Goal: Information Seeking & Learning: Understand process/instructions

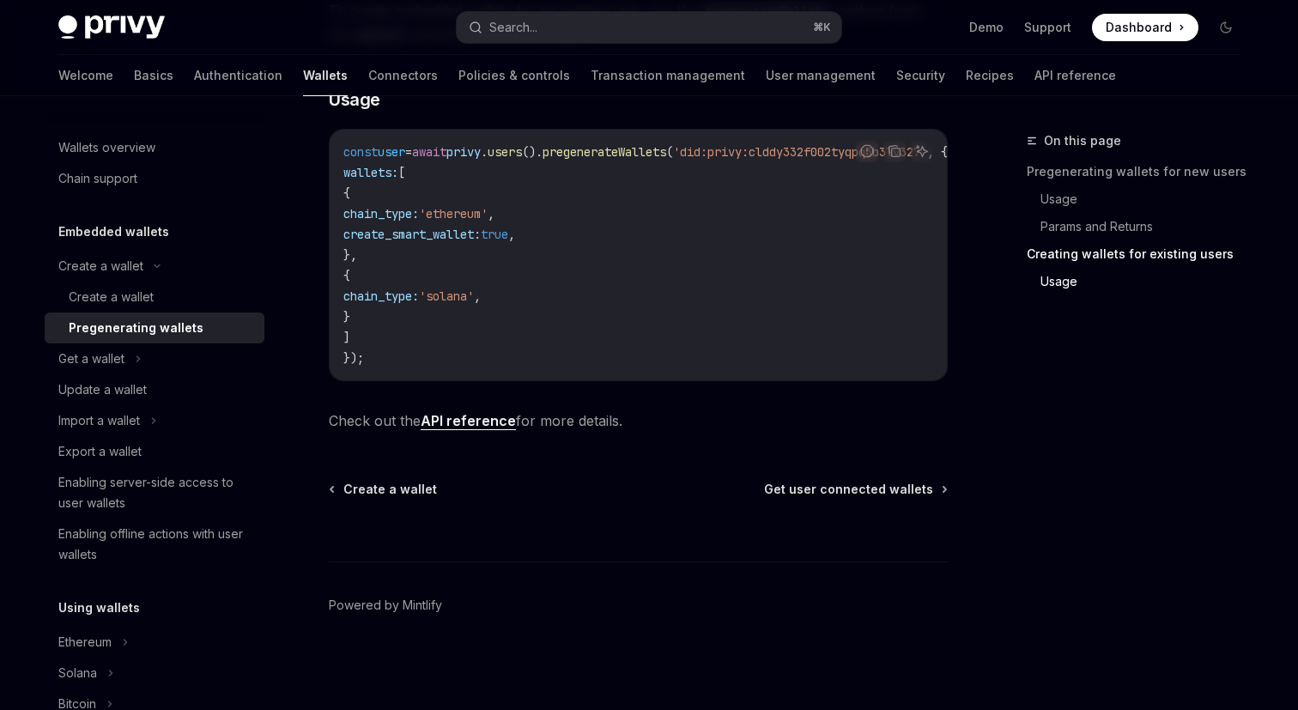
type textarea "*"
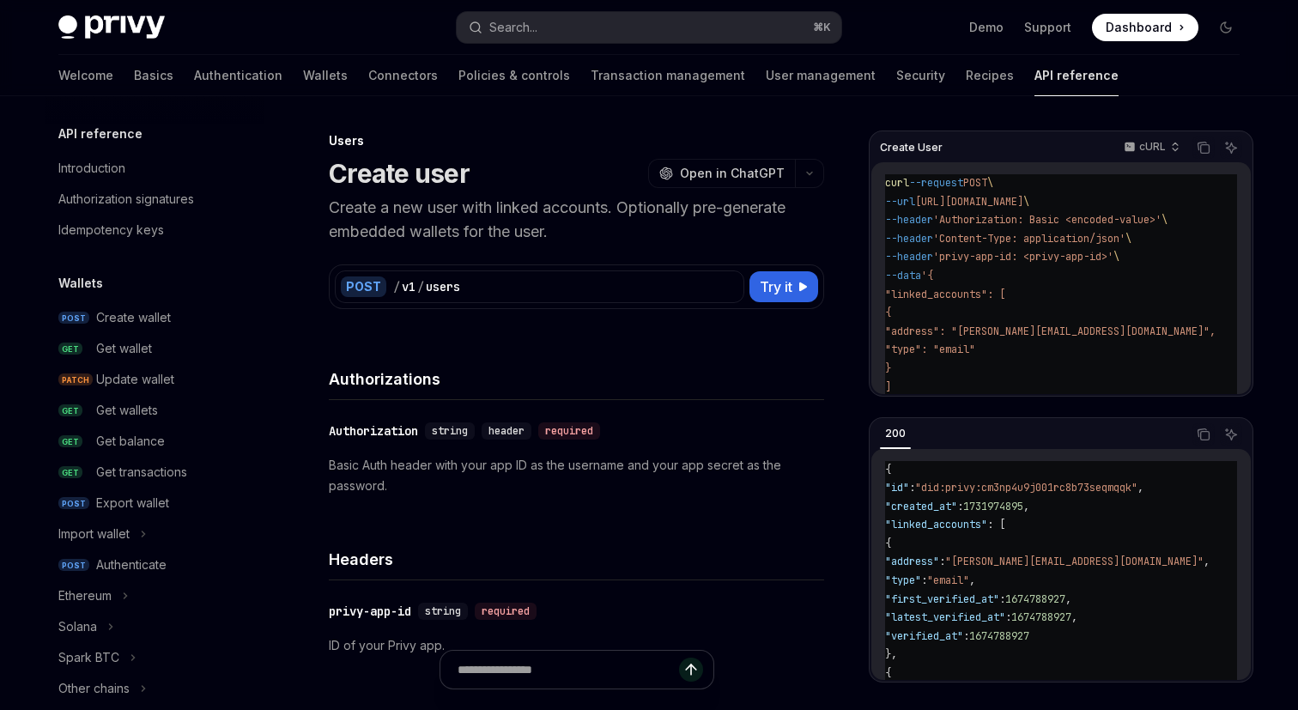
scroll to position [1095, 0]
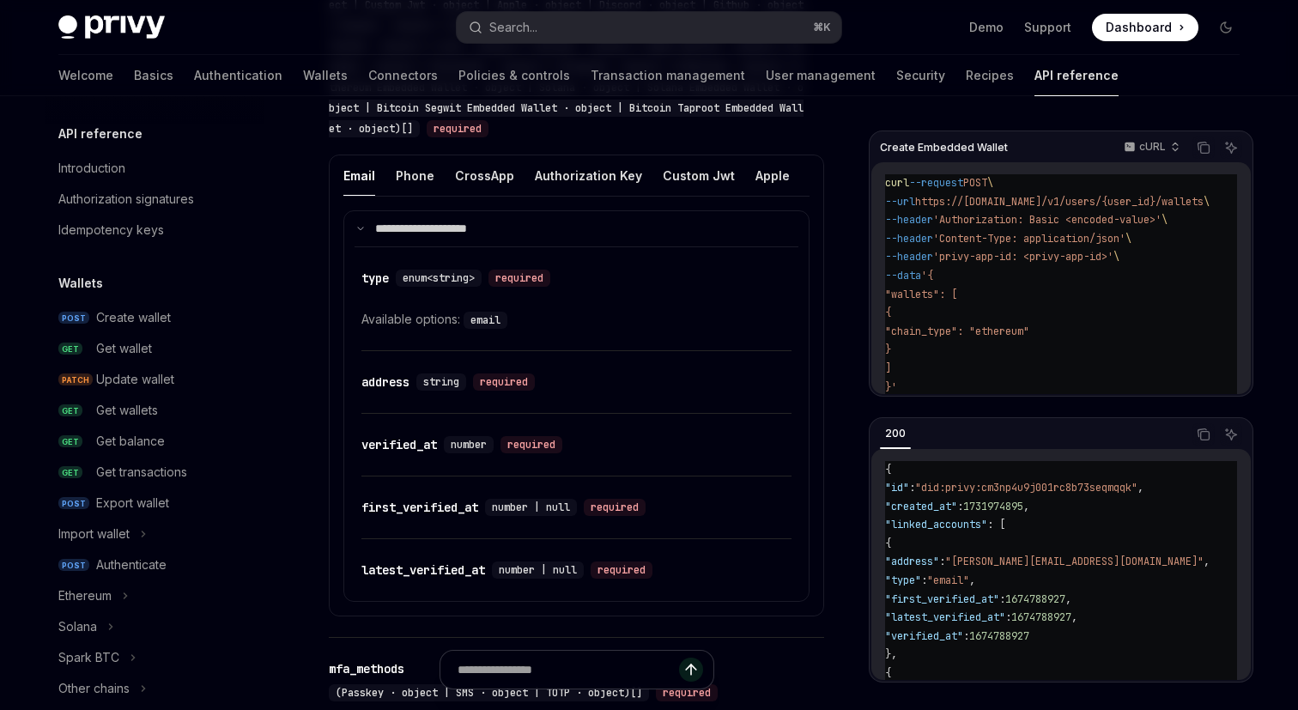
scroll to position [0, 35]
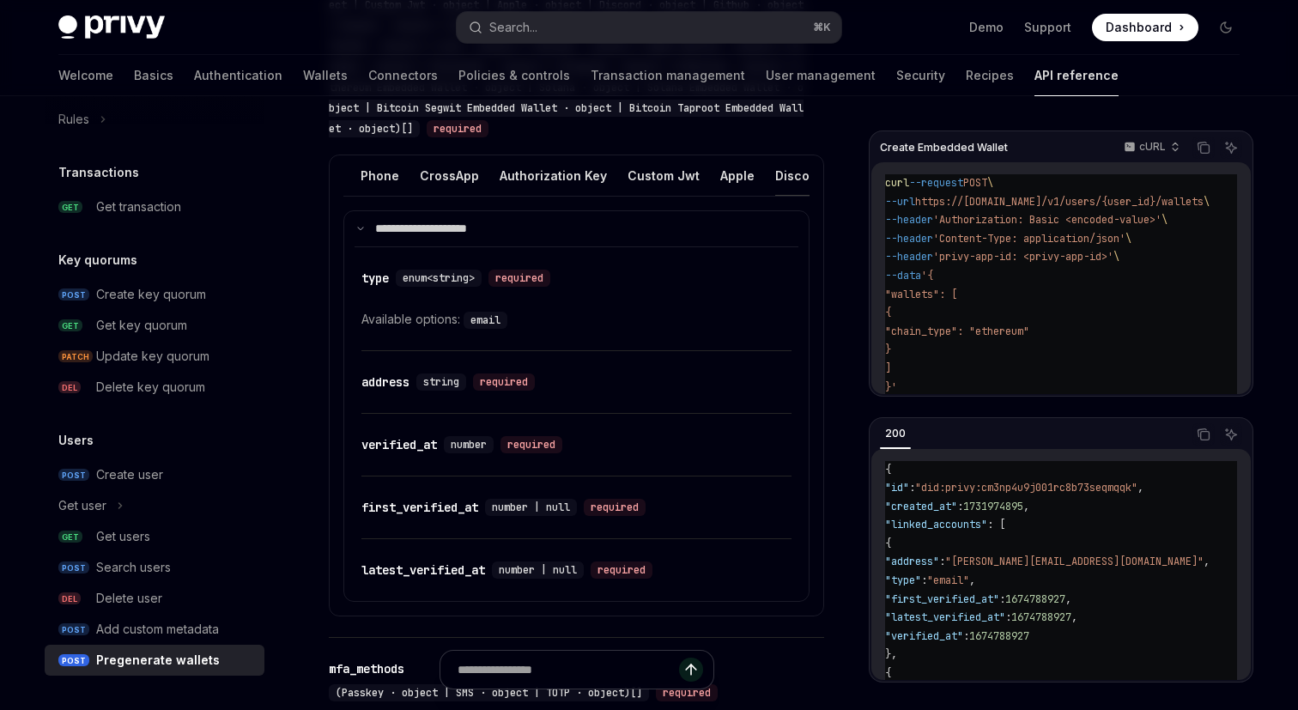
click at [782, 167] on button "Discord" at bounding box center [798, 175] width 47 height 40
type textarea "*"
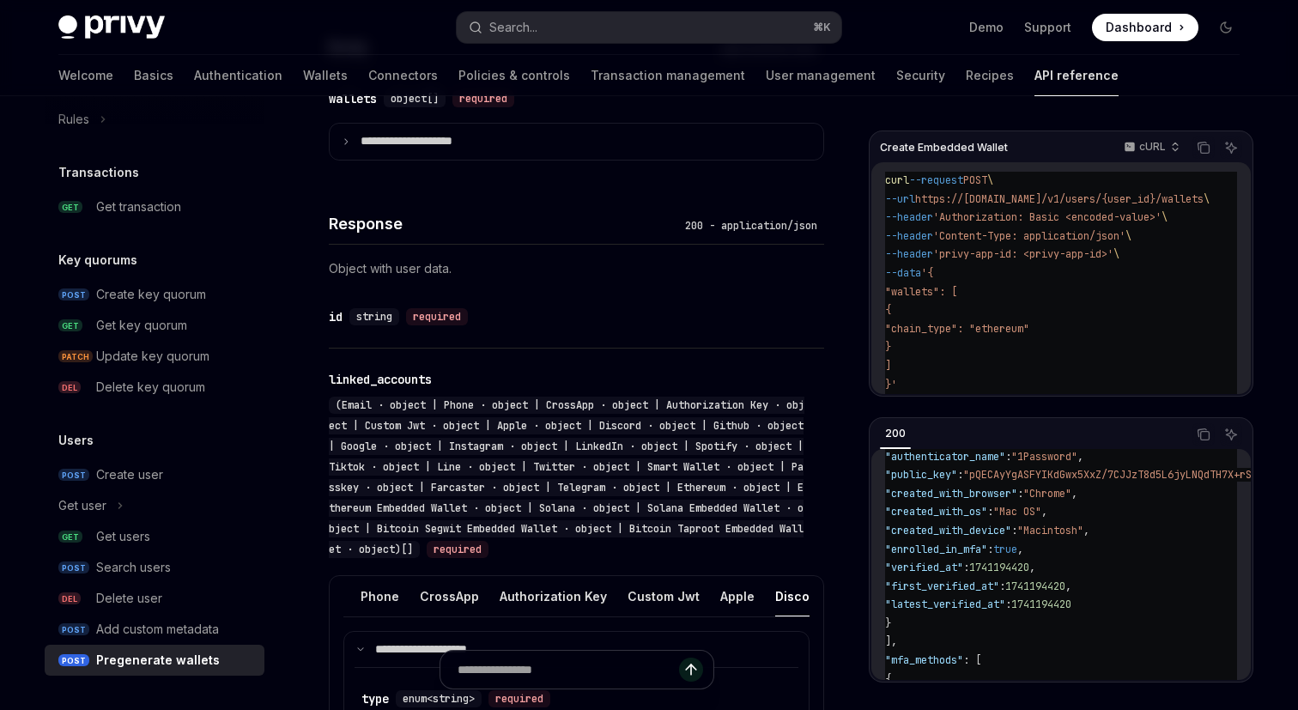
scroll to position [897, 0]
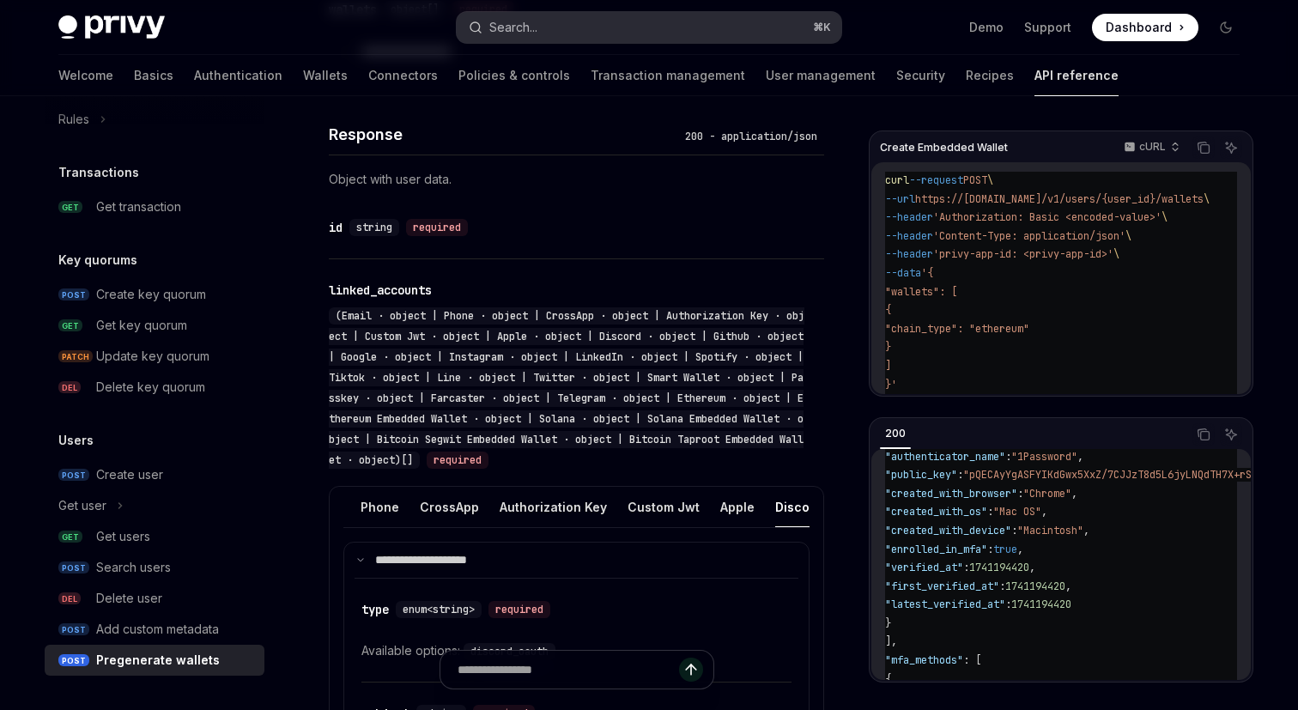
click at [562, 30] on button "Search... ⌘ K" at bounding box center [649, 27] width 385 height 31
drag, startPoint x: 529, startPoint y: 235, endPoint x: 547, endPoint y: 222, distance: 22.7
click at [530, 235] on div "​ id string required" at bounding box center [568, 227] width 478 height 21
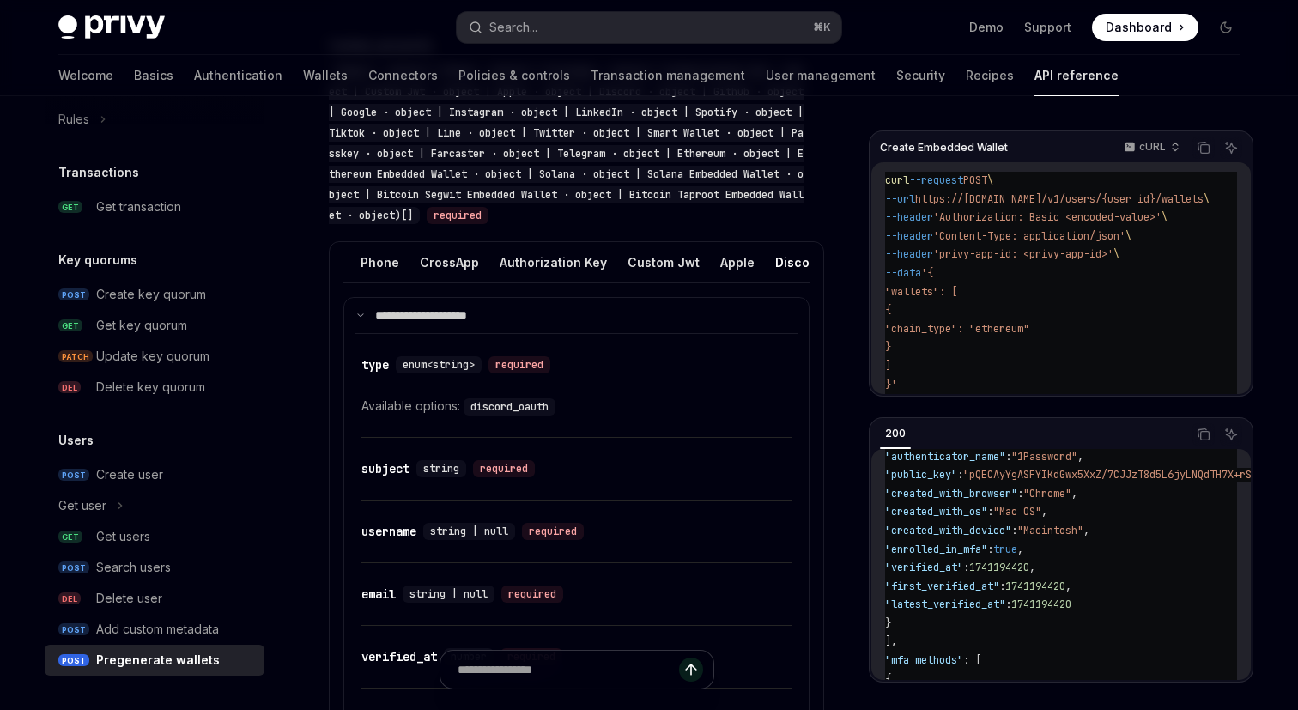
scroll to position [1140, 0]
click at [510, 401] on code "discord_oauth" at bounding box center [510, 408] width 92 height 17
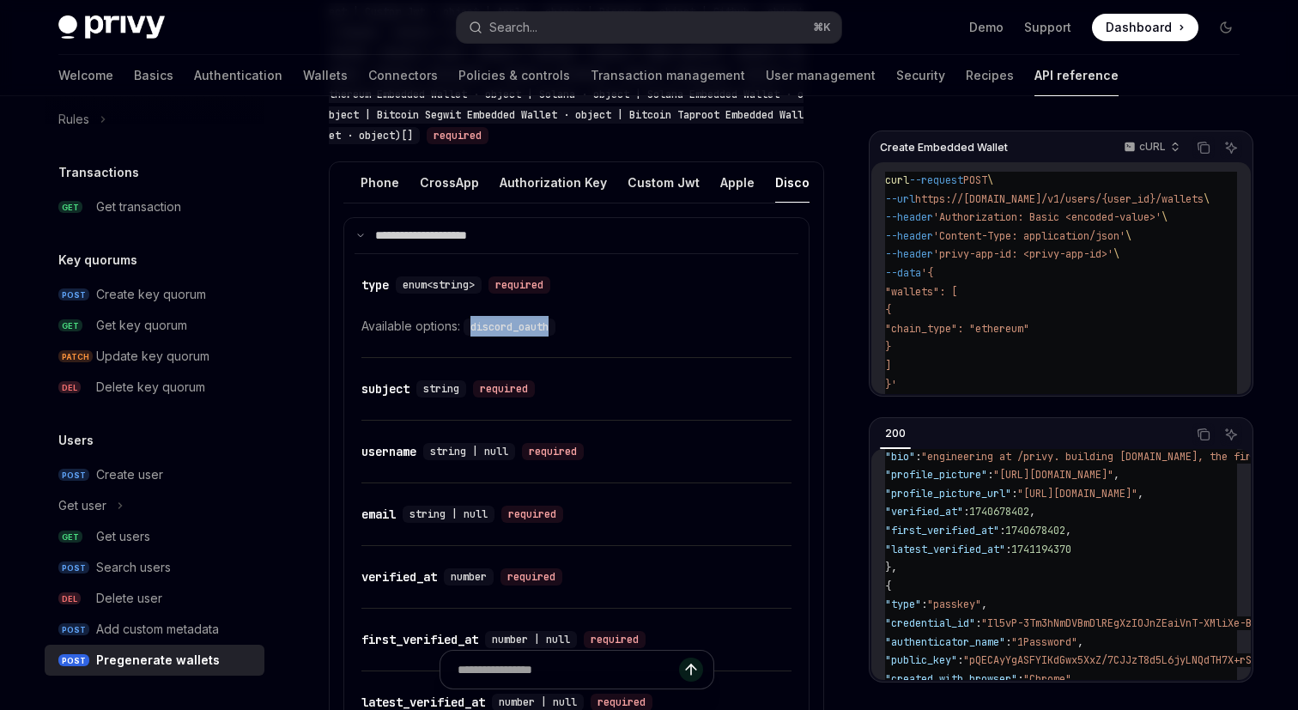
scroll to position [1239, 0]
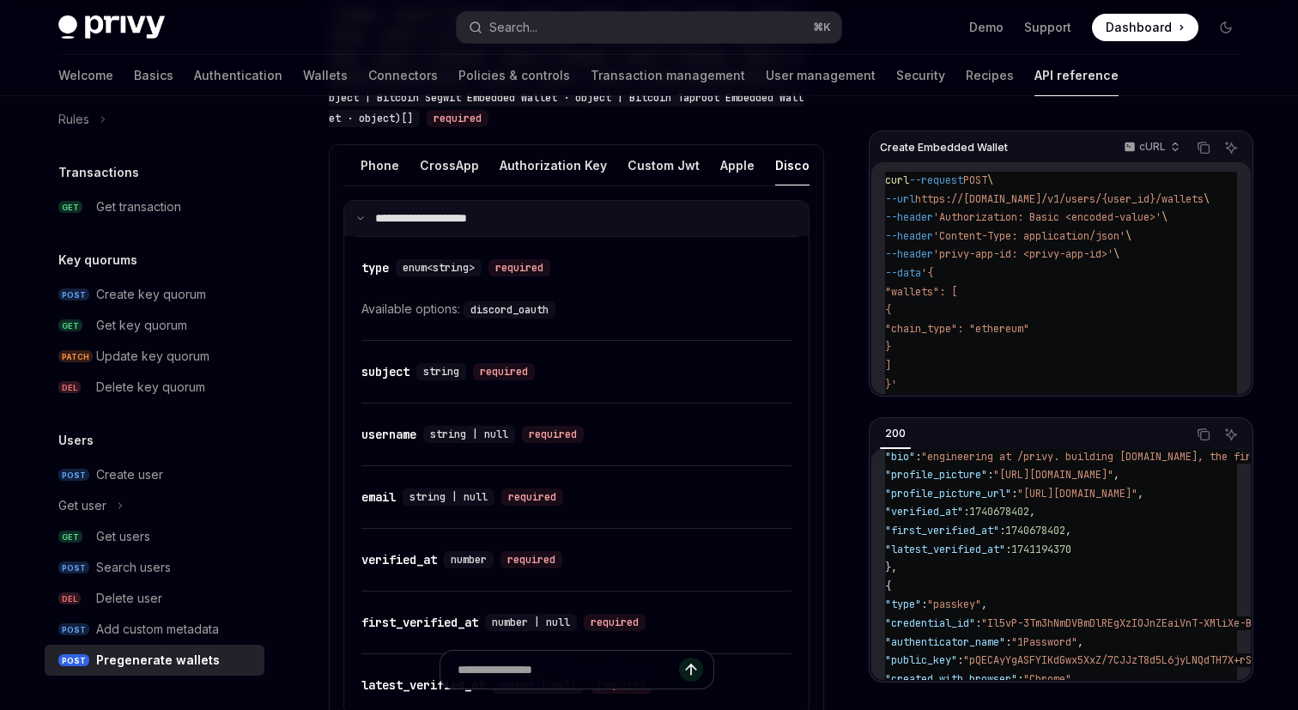
click at [416, 211] on p "**********" at bounding box center [432, 218] width 114 height 15
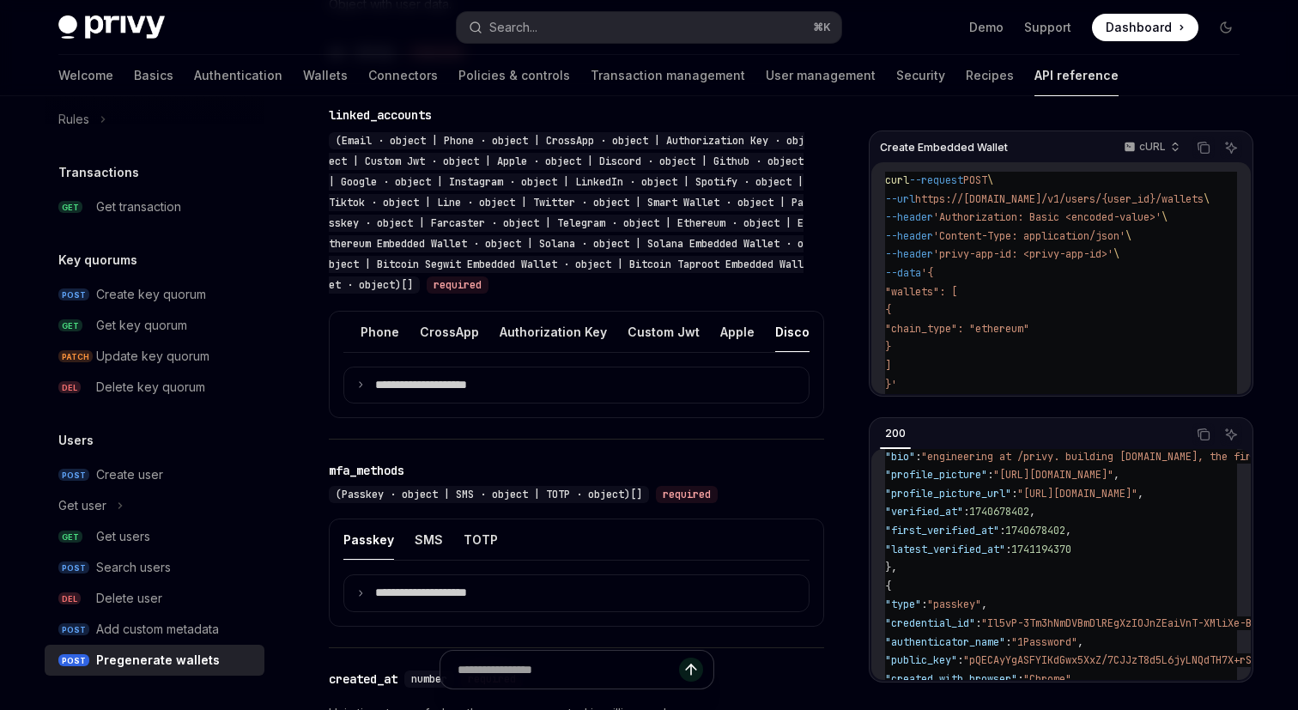
scroll to position [1726, 0]
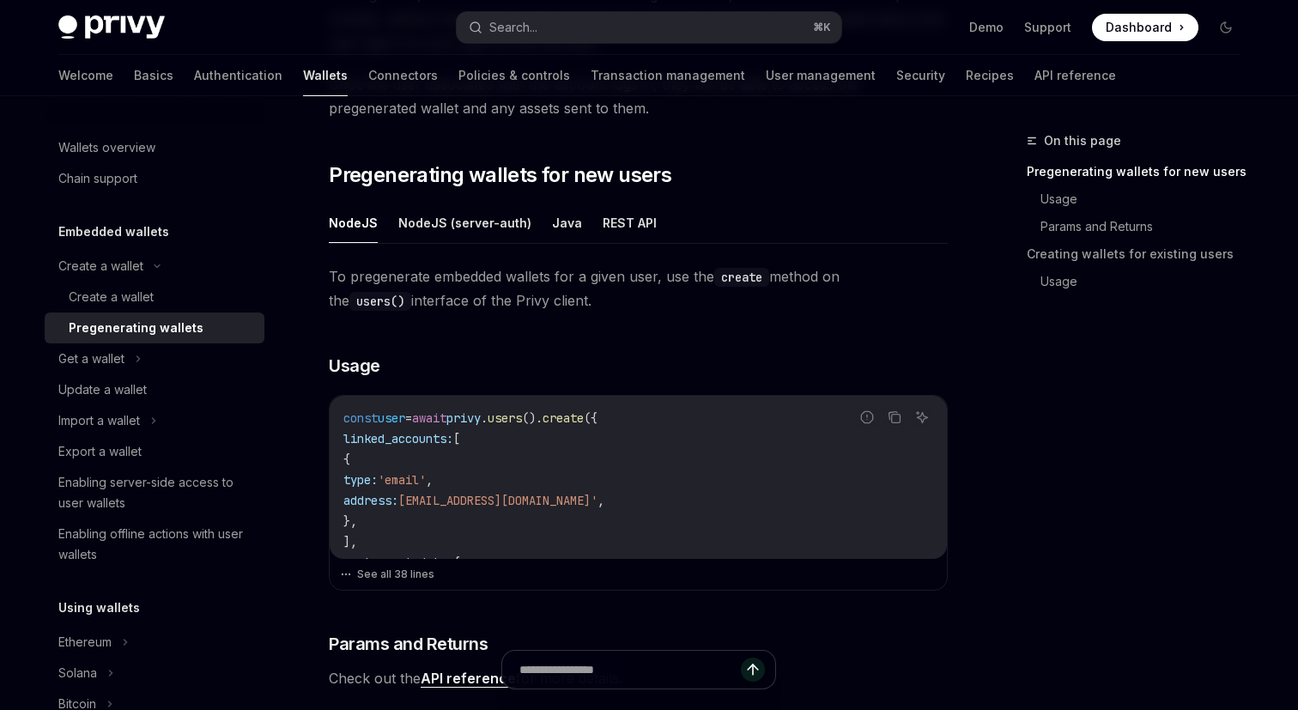
scroll to position [252, 0]
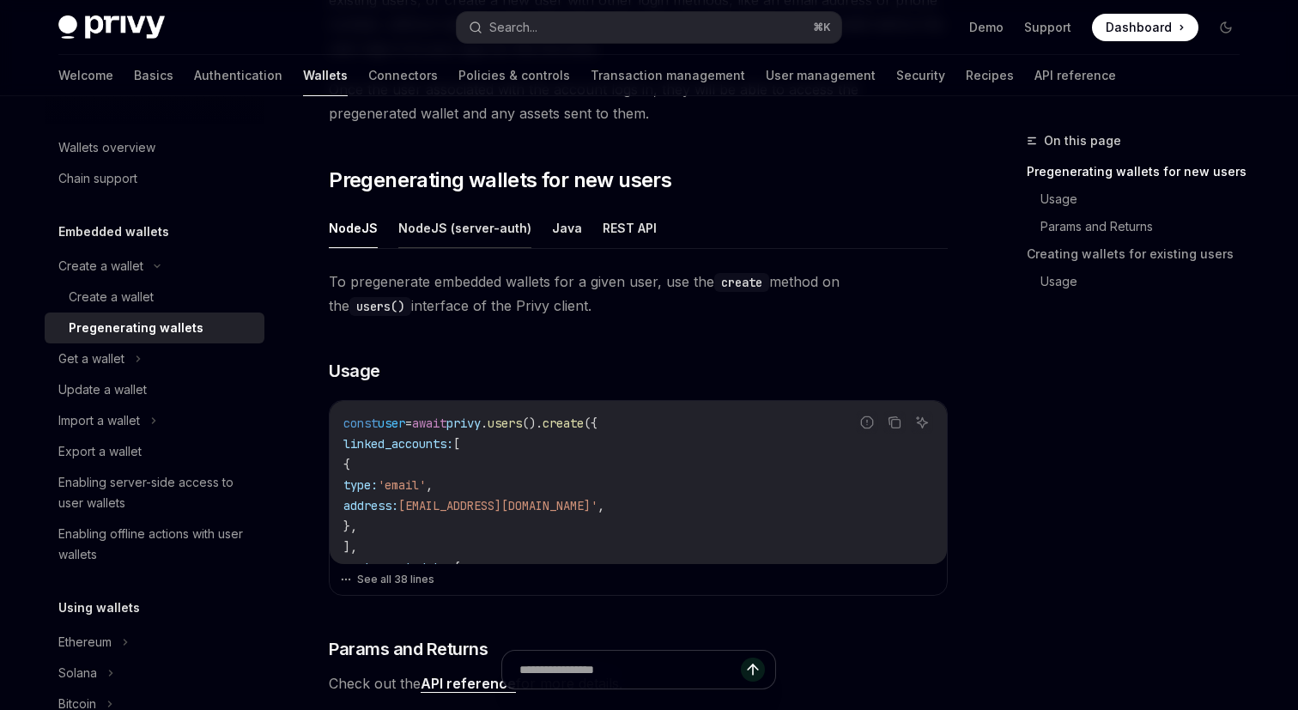
click at [455, 228] on button "NodeJS (server-auth)" at bounding box center [464, 228] width 133 height 40
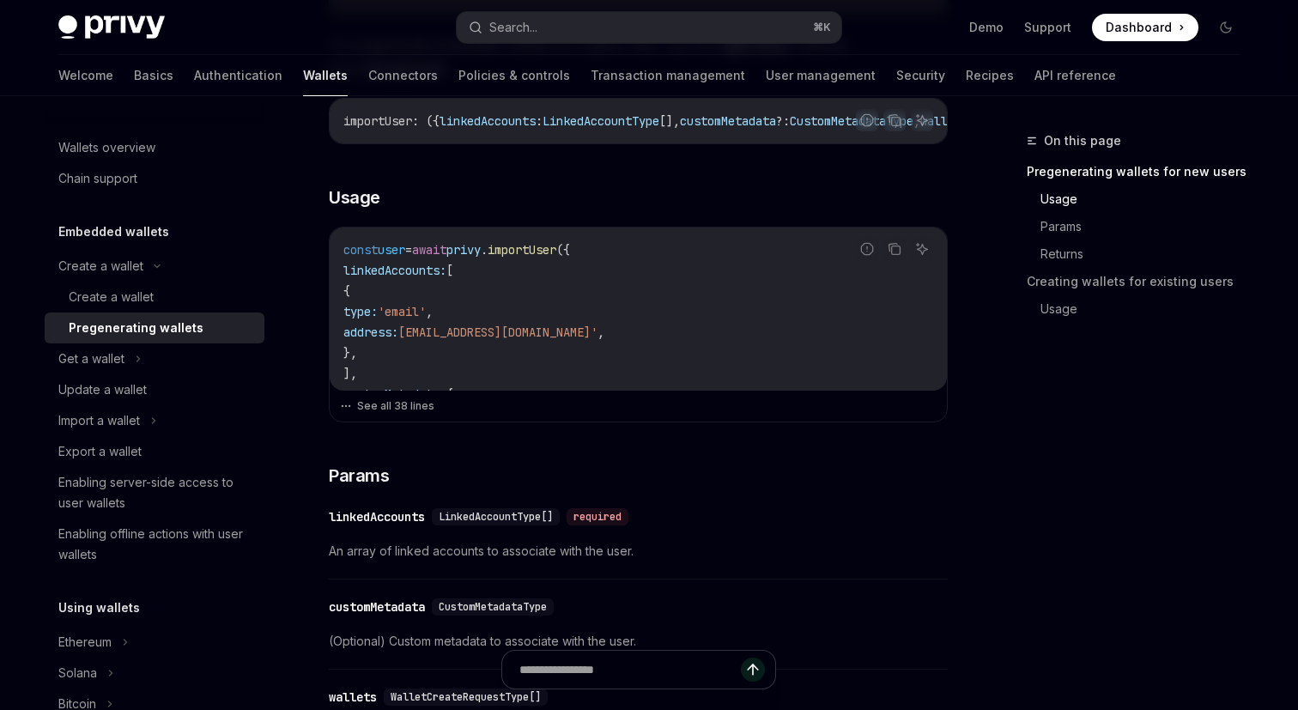
scroll to position [572, 0]
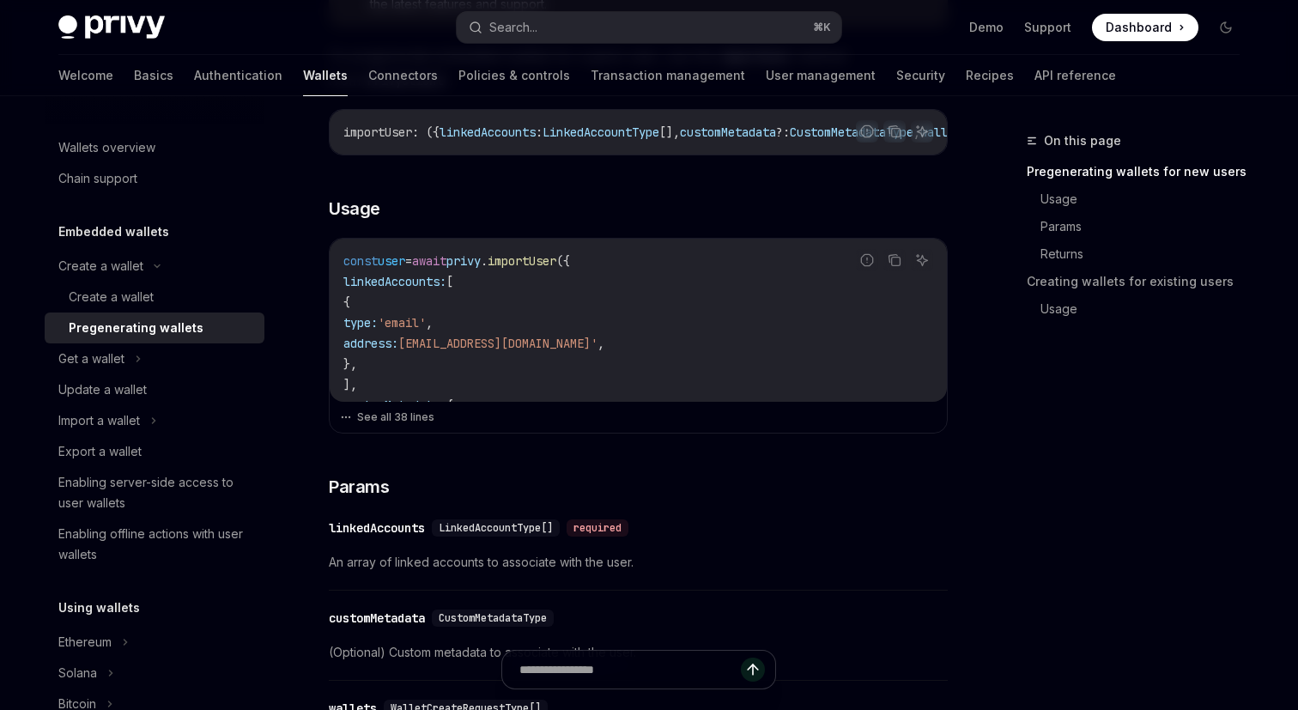
click at [543, 267] on span "importUser" at bounding box center [522, 260] width 69 height 15
copy span "privy . importUser"
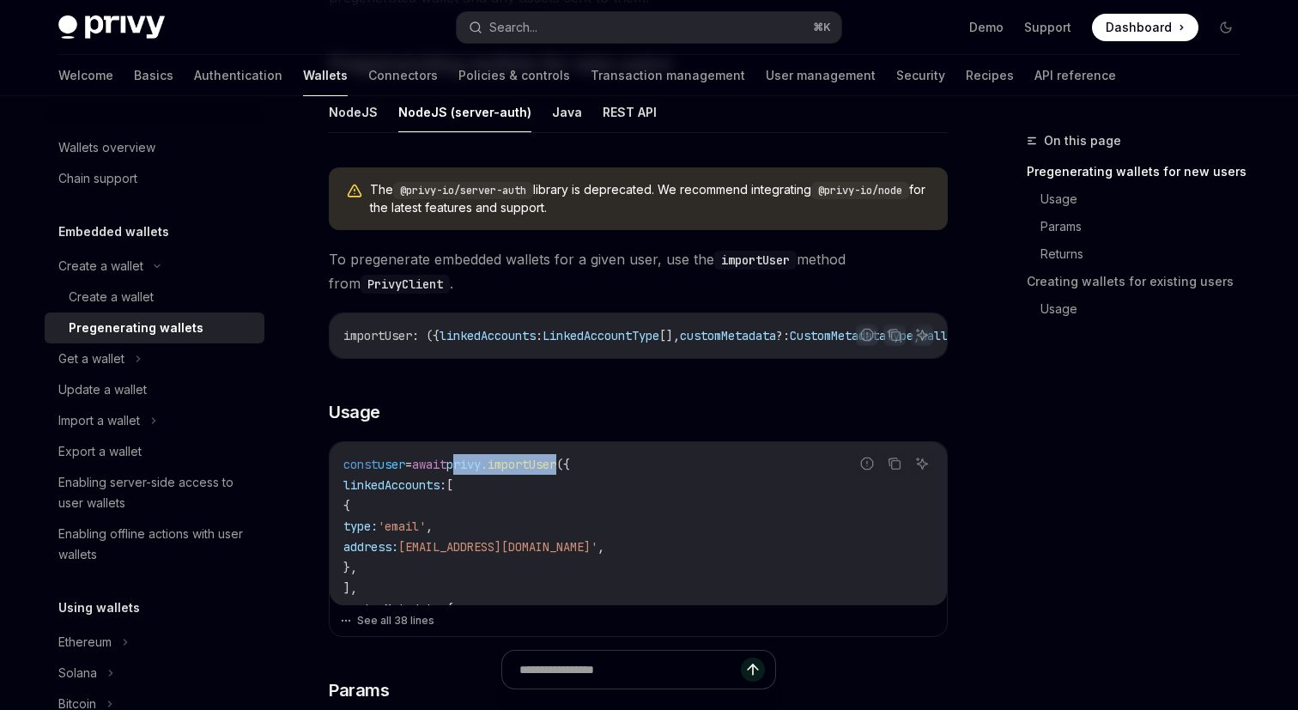
scroll to position [283, 0]
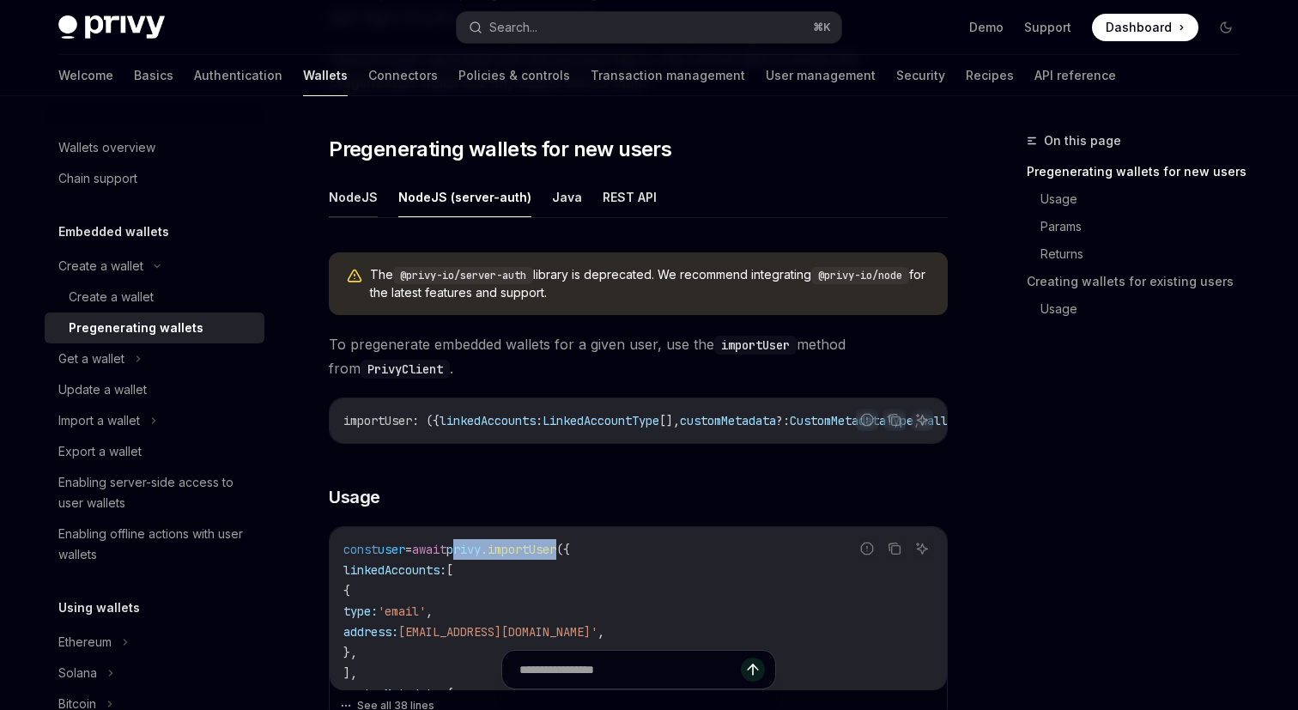
click at [352, 191] on button "NodeJS" at bounding box center [353, 197] width 49 height 40
type textarea "*"
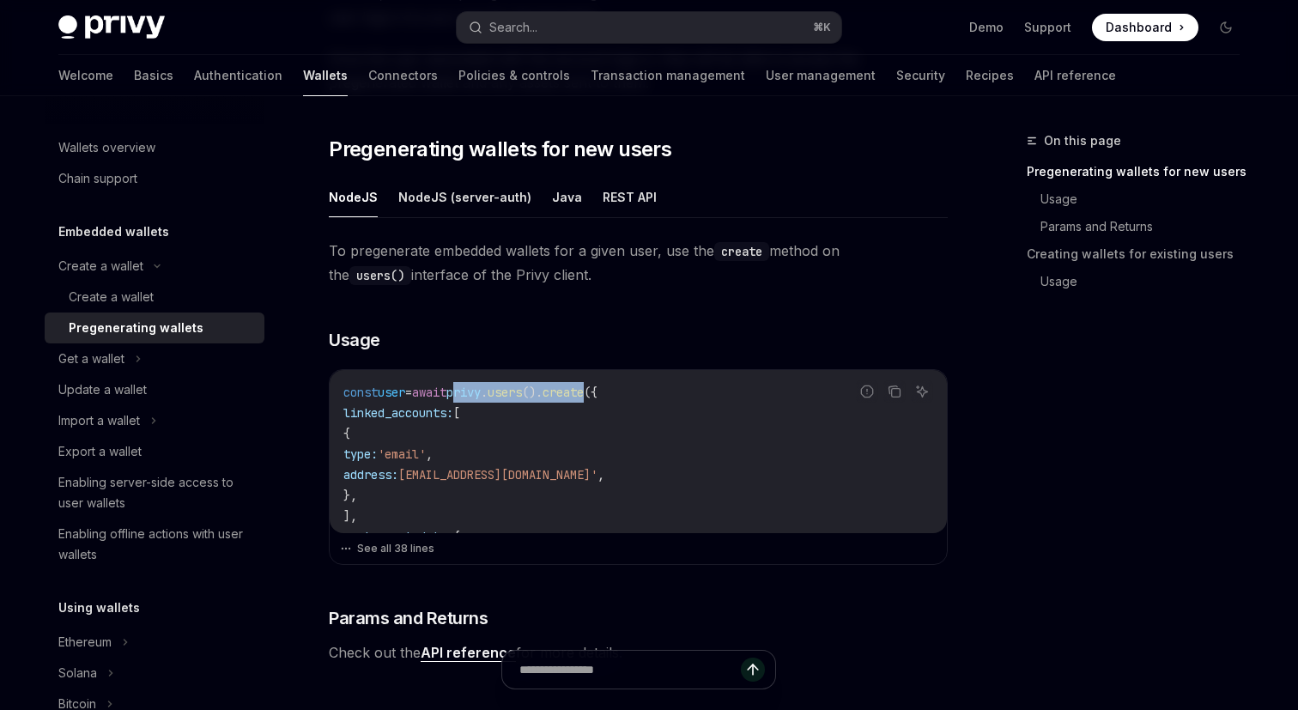
drag, startPoint x: 481, startPoint y: 394, endPoint x: 625, endPoint y: 397, distance: 144.3
click at [598, 397] on span "const user = await privy . users (). create ({" at bounding box center [470, 392] width 254 height 15
copy span "privy . users (). create"
